Goal: Find specific page/section: Find specific page/section

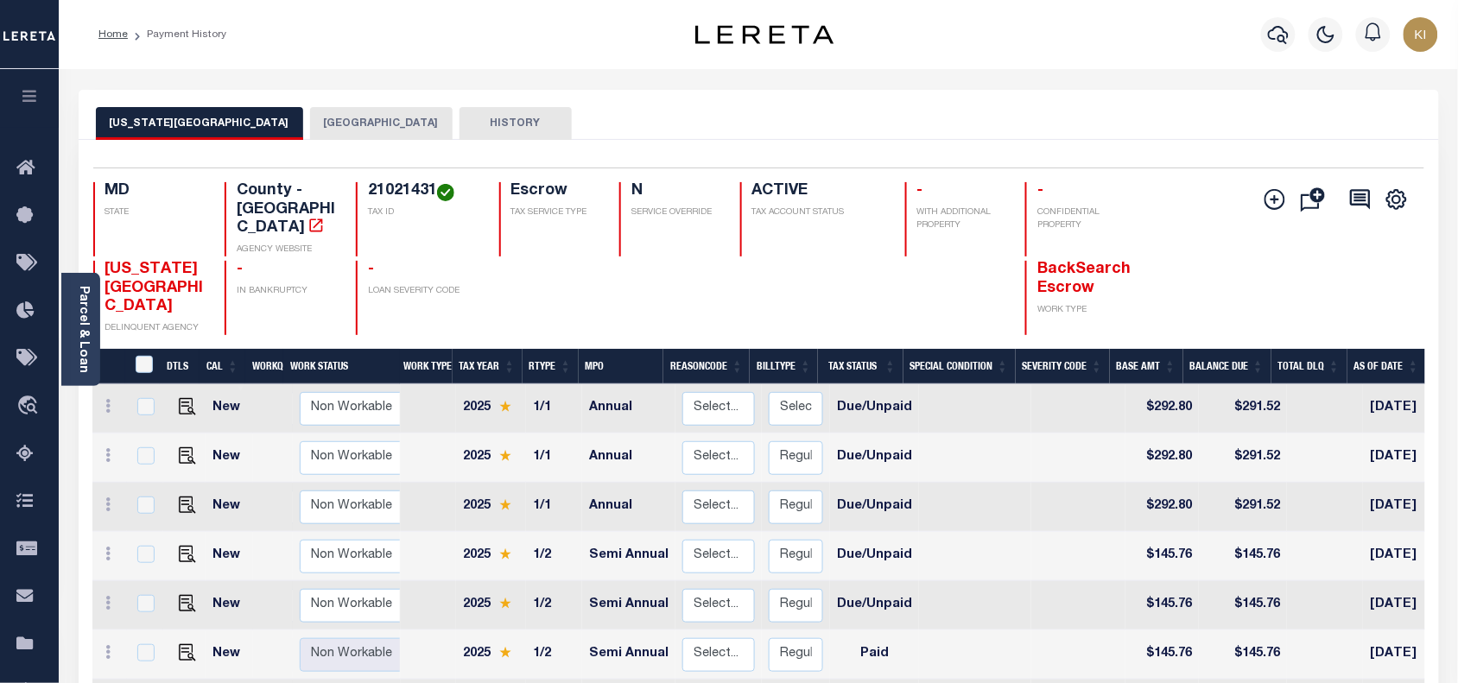
click at [819, 272] on div at bounding box center [812, 298] width 144 height 74
click at [9, 98] on button "button" at bounding box center [29, 98] width 59 height 59
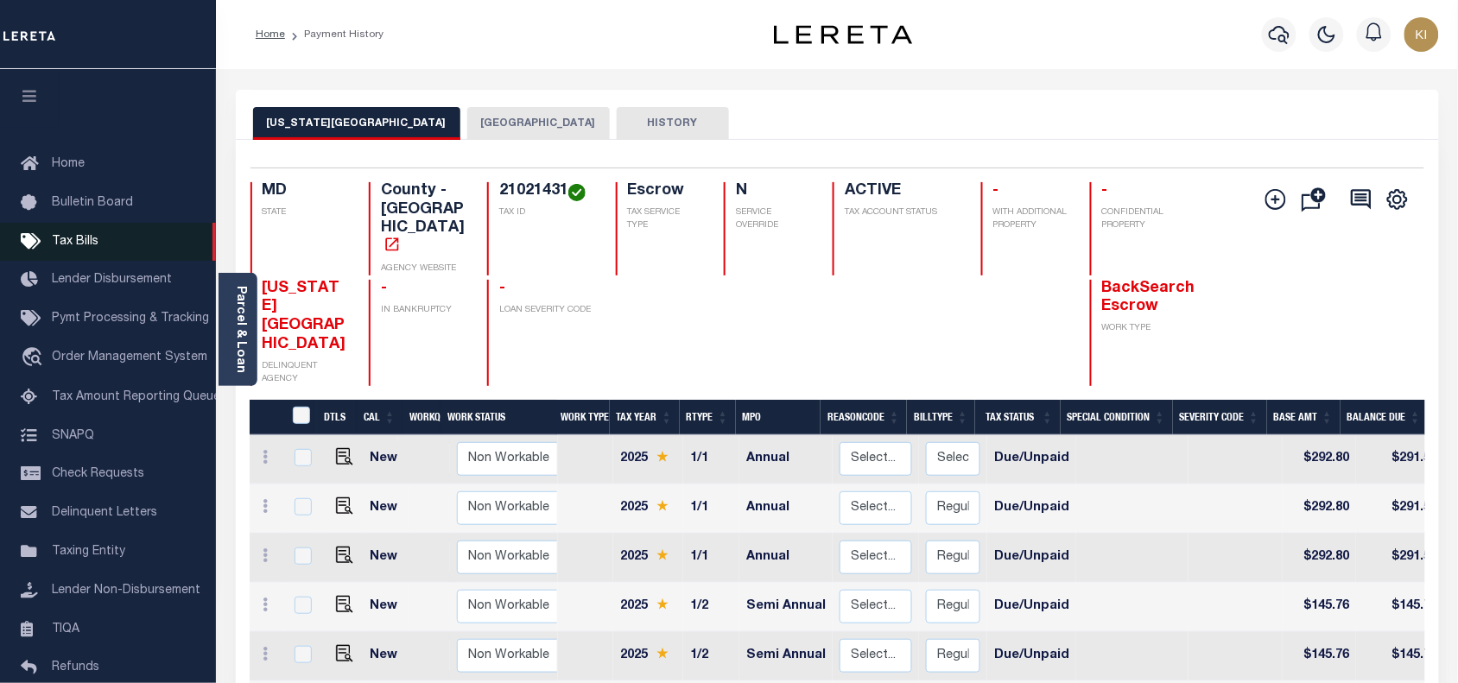
click at [76, 246] on span "Tax Bills" at bounding box center [75, 242] width 47 height 12
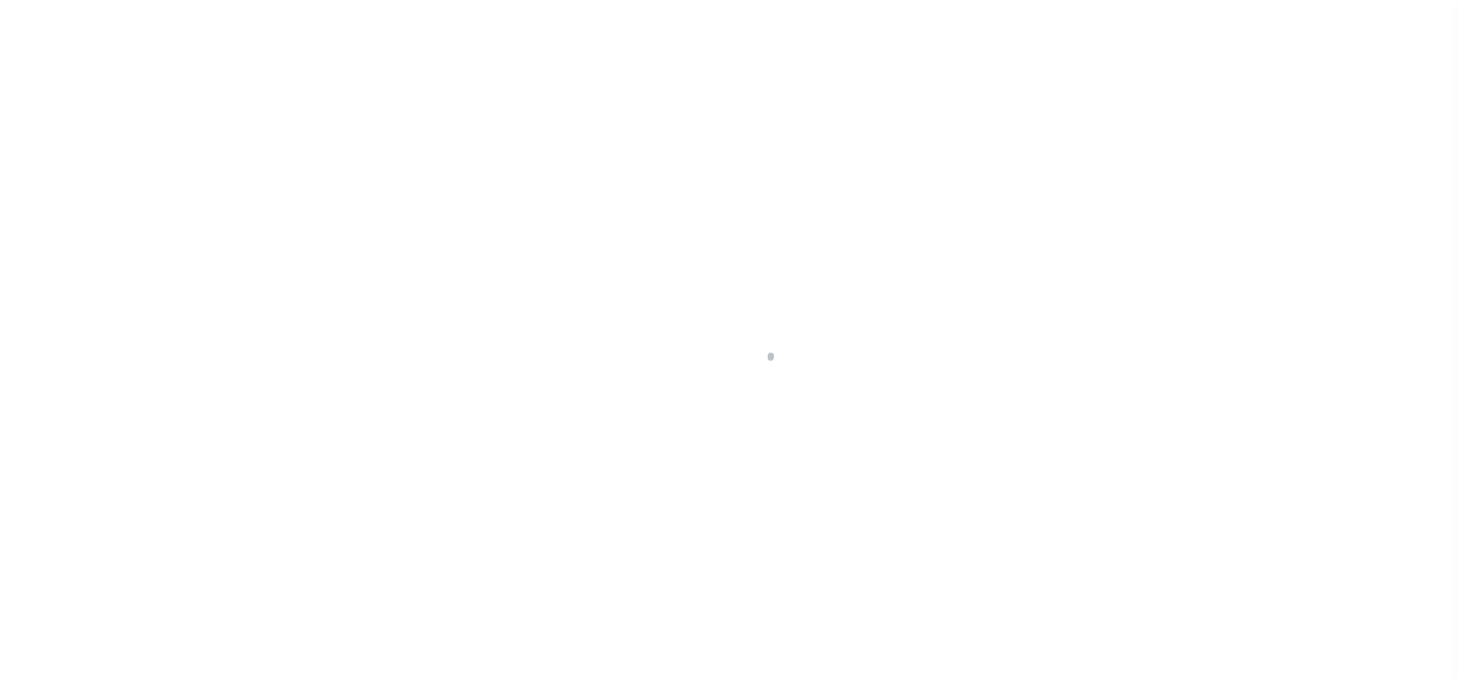
select select
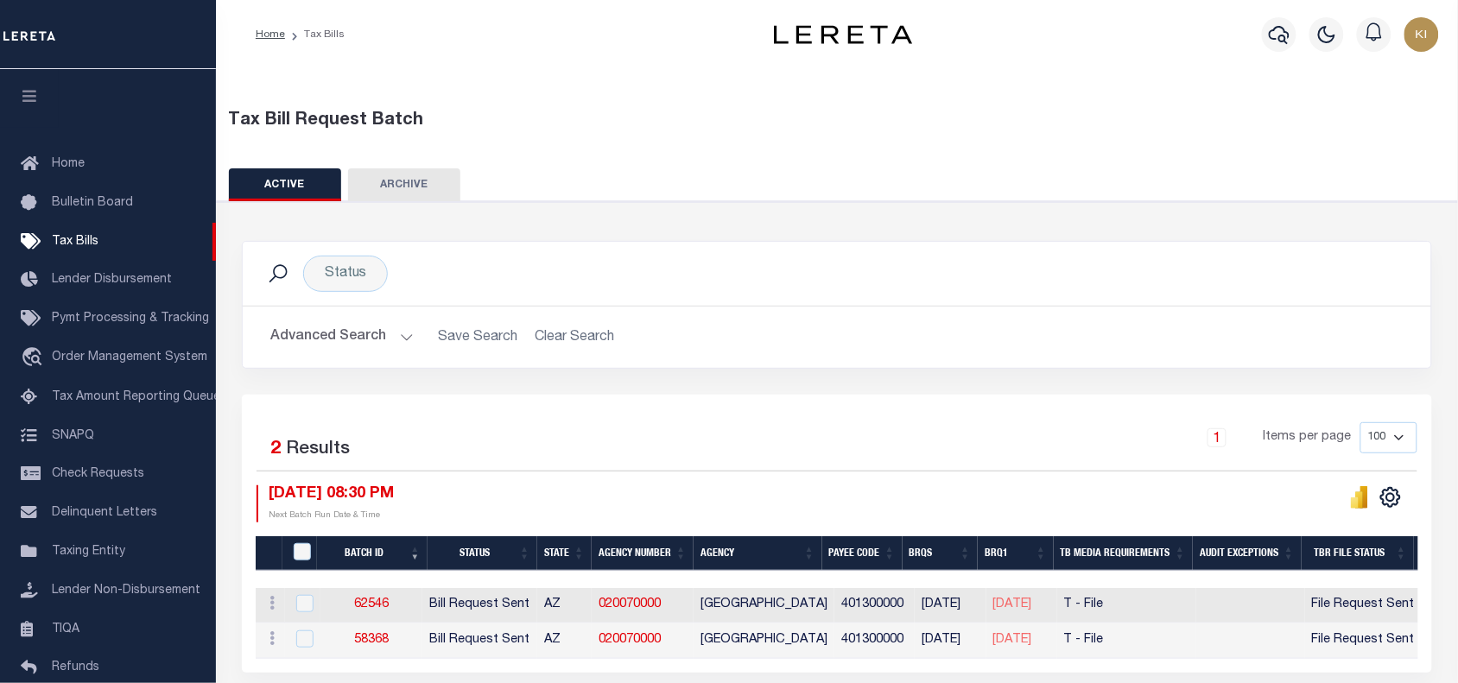
click at [407, 332] on button "Advanced Search" at bounding box center [341, 337] width 143 height 34
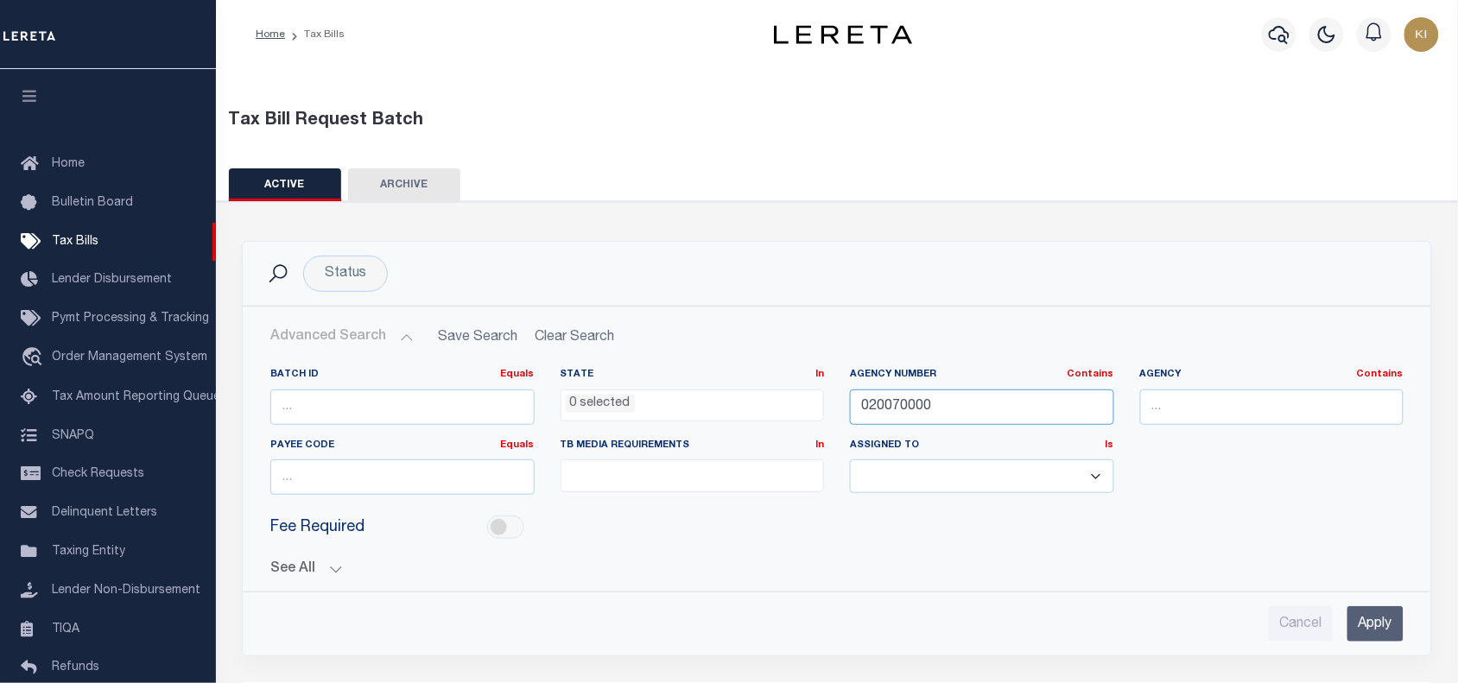
click at [888, 407] on input "020070000" at bounding box center [982, 406] width 264 height 35
click at [313, 479] on input "number" at bounding box center [402, 476] width 264 height 35
paste input "1601300000"
type input "1601300000"
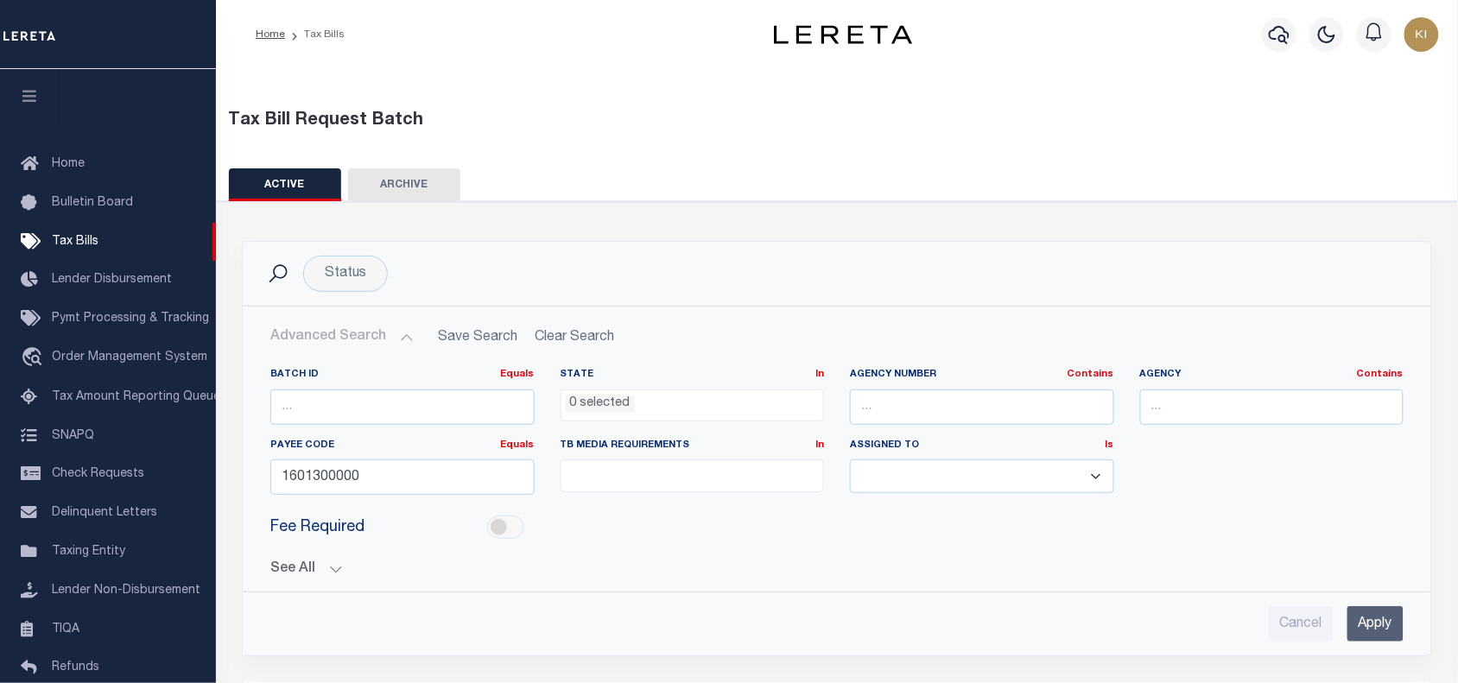
click at [1360, 626] on input "Apply" at bounding box center [1375, 623] width 56 height 35
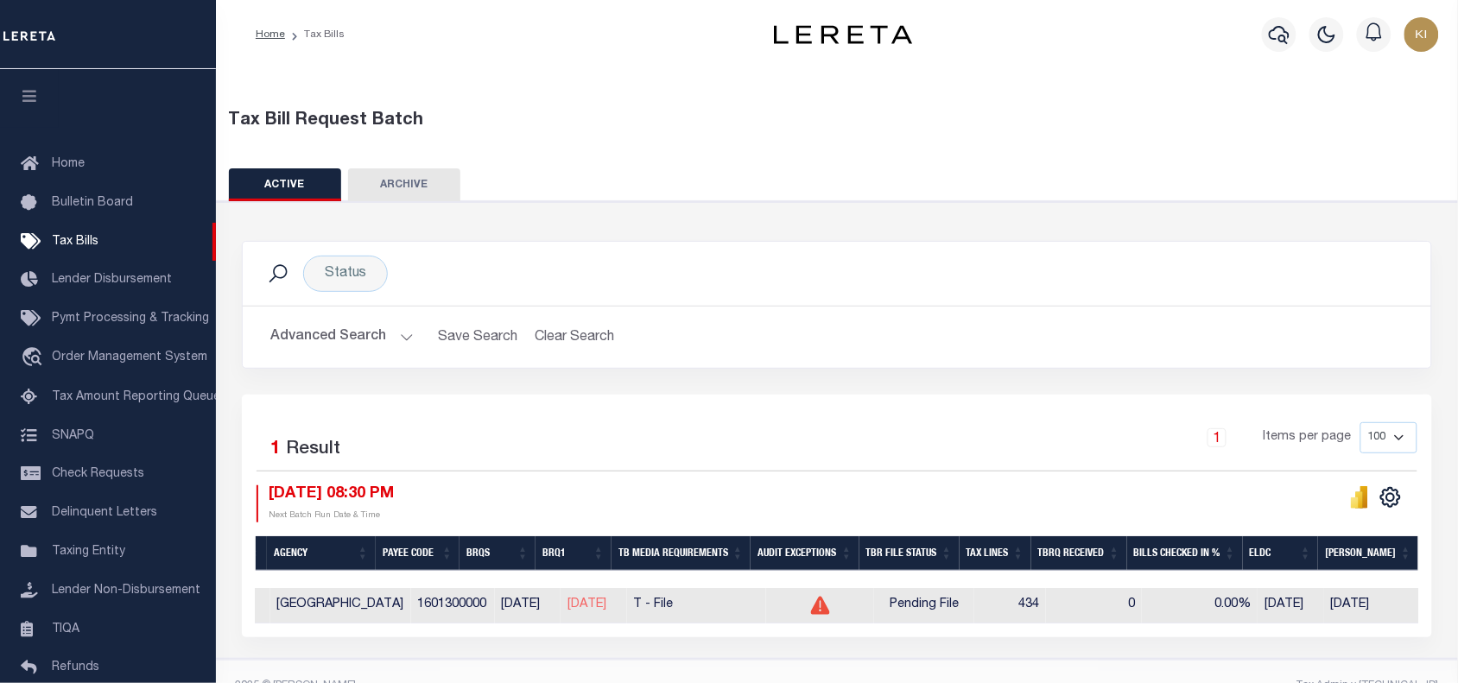
scroll to position [0, 758]
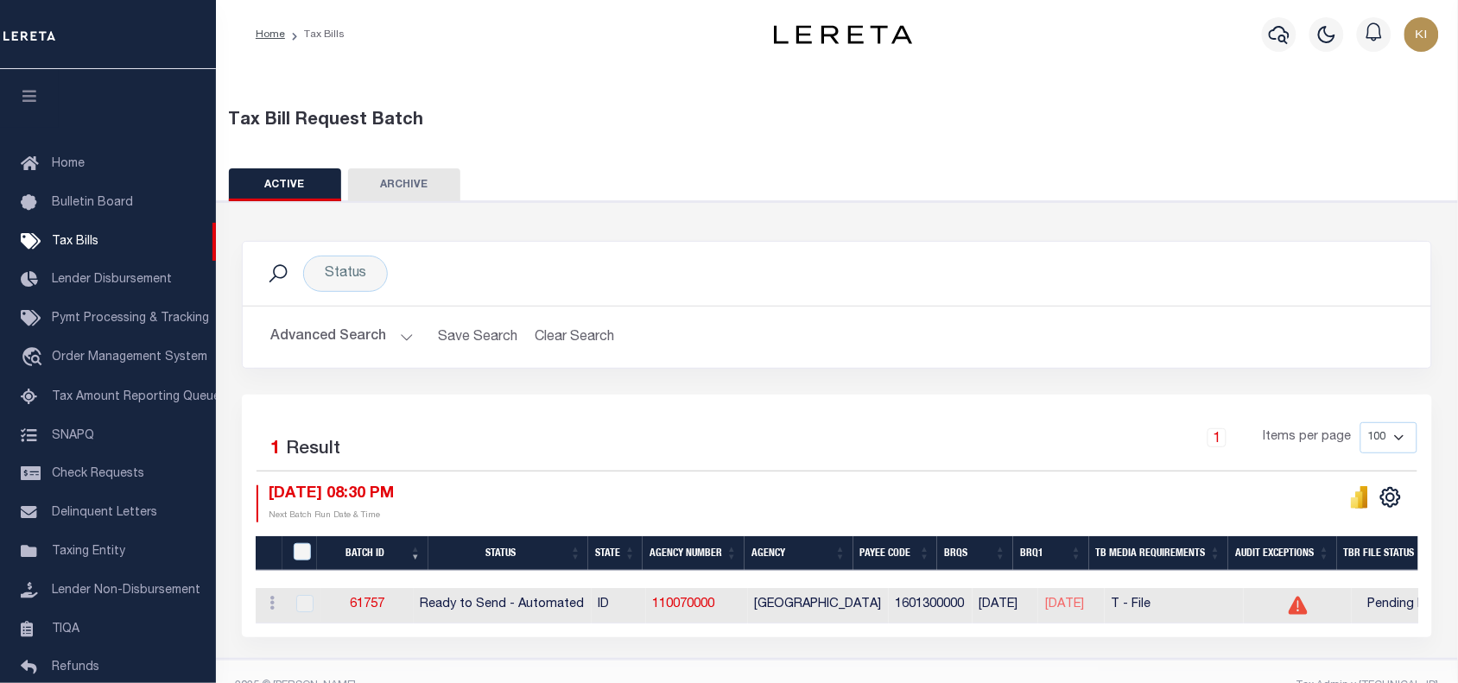
click at [829, 432] on div "1 Items per page 100 200 500 1000" at bounding box center [985, 444] width 864 height 45
